Goal: Task Accomplishment & Management: Use online tool/utility

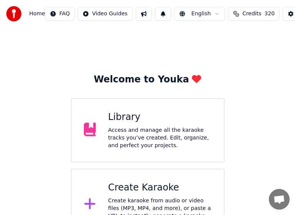
click at [149, 119] on div "Library" at bounding box center [159, 117] width 103 height 12
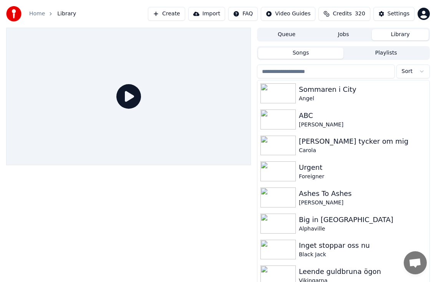
click at [301, 72] on input "search" at bounding box center [326, 72] width 138 height 14
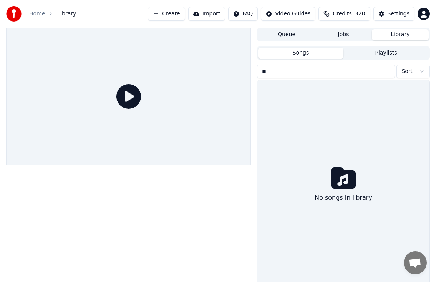
type input "*"
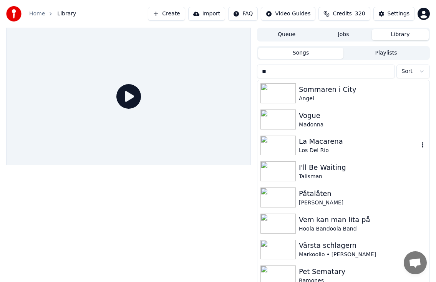
type input "*"
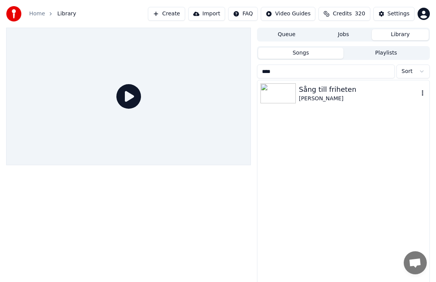
type input "****"
click at [301, 98] on div "[PERSON_NAME]" at bounding box center [359, 99] width 120 height 8
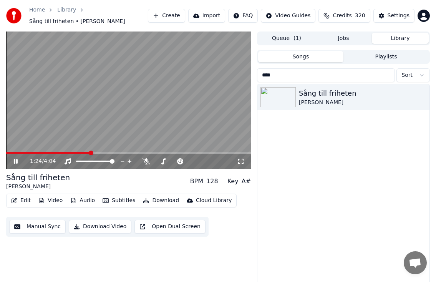
click at [16, 161] on icon at bounding box center [21, 161] width 18 height 6
click at [46, 12] on div "Home" at bounding box center [41, 10] width 24 height 8
click at [38, 10] on link "Home" at bounding box center [37, 10] width 16 height 8
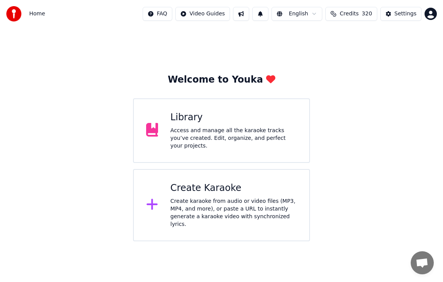
click at [210, 197] on div "Create karaoke from audio or video files (MP3, MP4, and more), or paste a URL t…" at bounding box center [233, 212] width 126 height 31
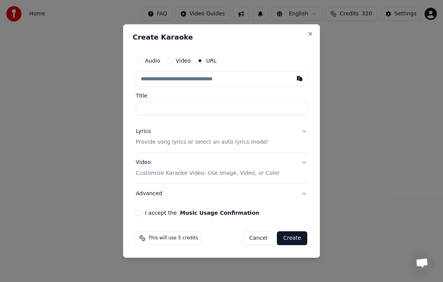
type input "**********"
click at [150, 134] on div "Lyrics Provide song lyrics or select an auto lyrics model" at bounding box center [202, 137] width 132 height 18
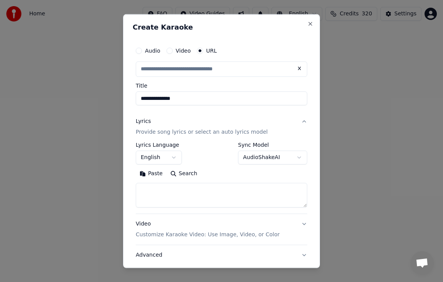
type input "**********"
click at [178, 157] on button "English" at bounding box center [159, 158] width 46 height 14
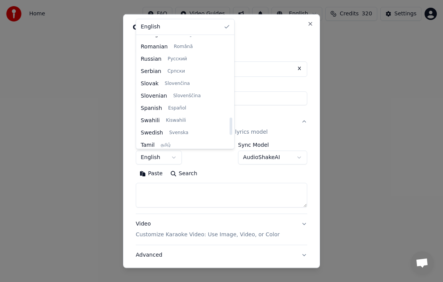
scroll to position [514, 0]
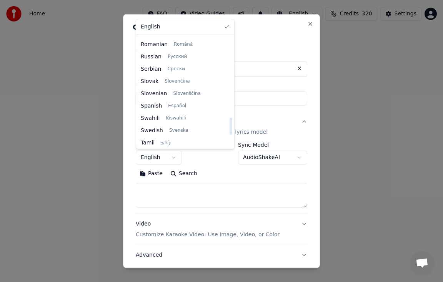
drag, startPoint x: 222, startPoint y: 51, endPoint x: 224, endPoint y: 131, distance: 80.7
click at [229, 131] on div at bounding box center [230, 126] width 3 height 17
select select "**"
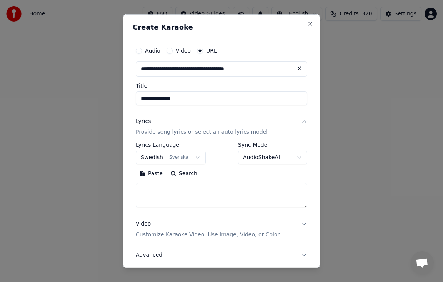
click at [180, 198] on textarea at bounding box center [221, 195] width 171 height 25
paste textarea "**********"
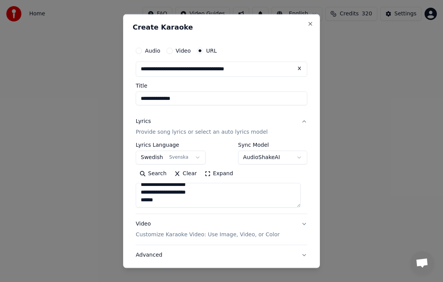
paste textarea "**********"
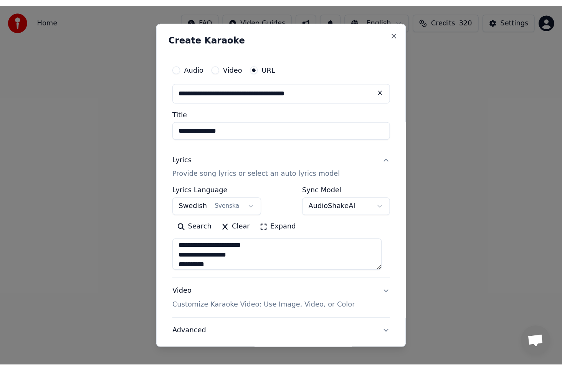
scroll to position [547, 0]
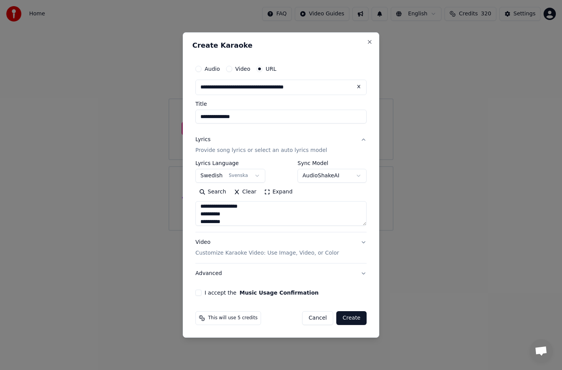
type textarea "**********"
click at [198, 215] on button "I accept the Music Usage Confirmation" at bounding box center [199, 292] width 6 height 6
click at [301, 215] on button "Create" at bounding box center [351, 318] width 30 height 14
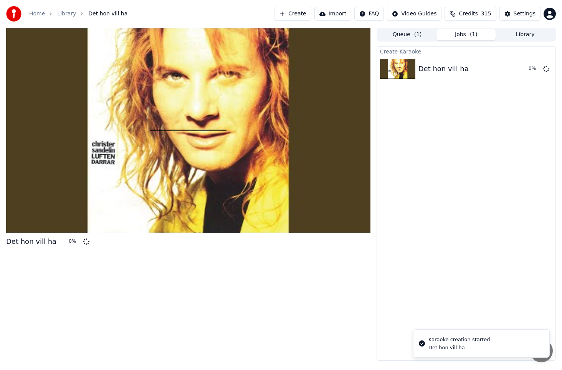
click at [301, 17] on span "Credits" at bounding box center [468, 14] width 19 height 8
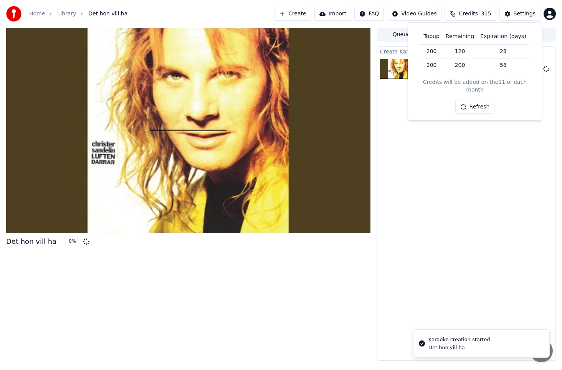
click at [301, 100] on button "Refresh" at bounding box center [476, 107] width 40 height 14
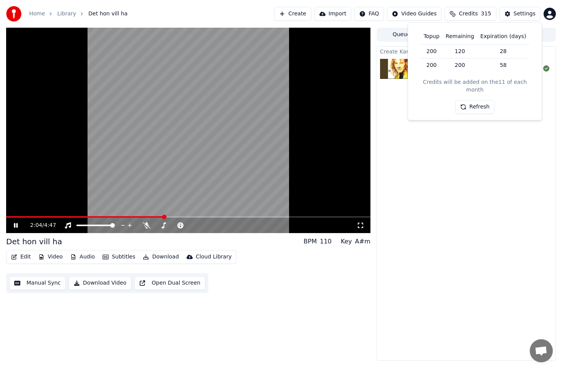
click at [242, 215] on div "2:04 / 4:47" at bounding box center [188, 224] width 365 height 15
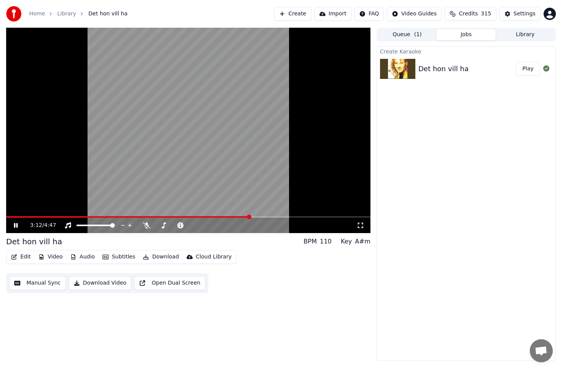
click at [250, 215] on span at bounding box center [188, 217] width 365 height 2
click at [271, 215] on video at bounding box center [188, 130] width 365 height 205
click at [275, 215] on div "3:13 / 4:47" at bounding box center [188, 224] width 365 height 15
click at [275, 215] on span at bounding box center [188, 217] width 365 height 2
click at [12, 215] on div "3:32 / 4:47" at bounding box center [188, 225] width 358 height 8
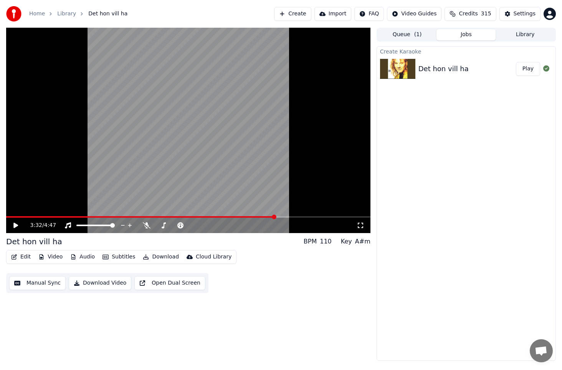
click at [13, 215] on icon at bounding box center [21, 225] width 18 height 6
click at [288, 215] on span at bounding box center [188, 217] width 365 height 2
click at [277, 215] on div "3:43 / 4:47" at bounding box center [188, 224] width 365 height 15
click at [280, 215] on span at bounding box center [148, 217] width 285 height 2
click at [260, 215] on span at bounding box center [133, 217] width 254 height 2
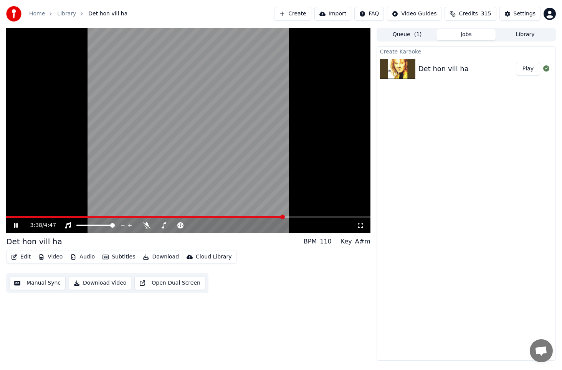
click at [147, 2] on div "Home Library Det hon vill ha Create Import FAQ Video Guides Credits 315 Settings" at bounding box center [281, 14] width 562 height 28
click at [14, 215] on icon at bounding box center [21, 225] width 18 height 6
click at [301, 16] on span "Credits" at bounding box center [468, 14] width 19 height 8
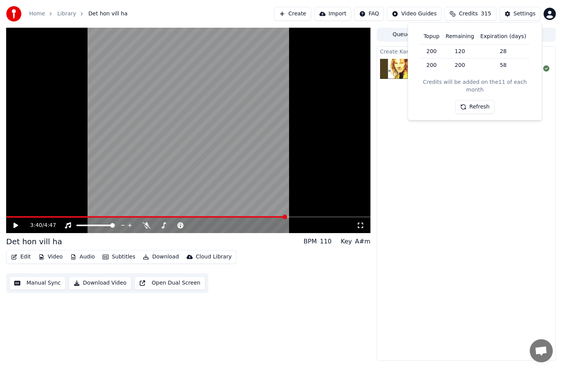
click at [301, 100] on button "Refresh" at bounding box center [476, 107] width 40 height 14
